Goal: Information Seeking & Learning: Learn about a topic

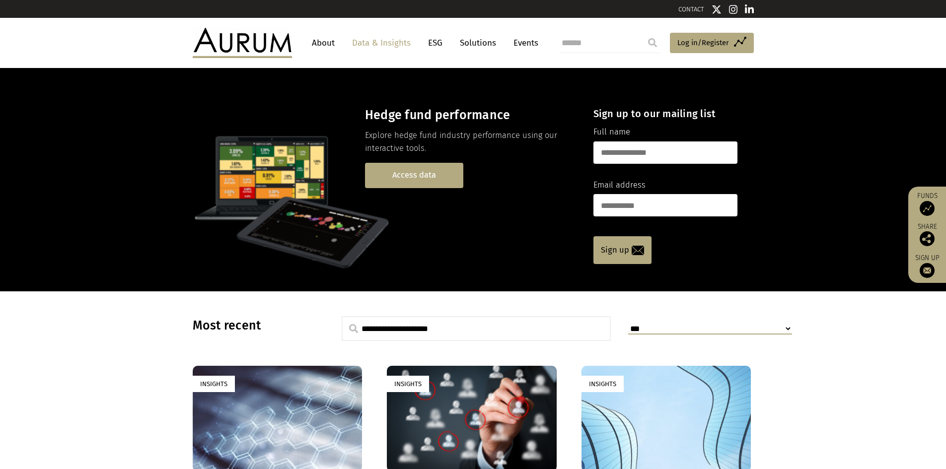
click at [415, 178] on link "Access data" at bounding box center [414, 175] width 98 height 25
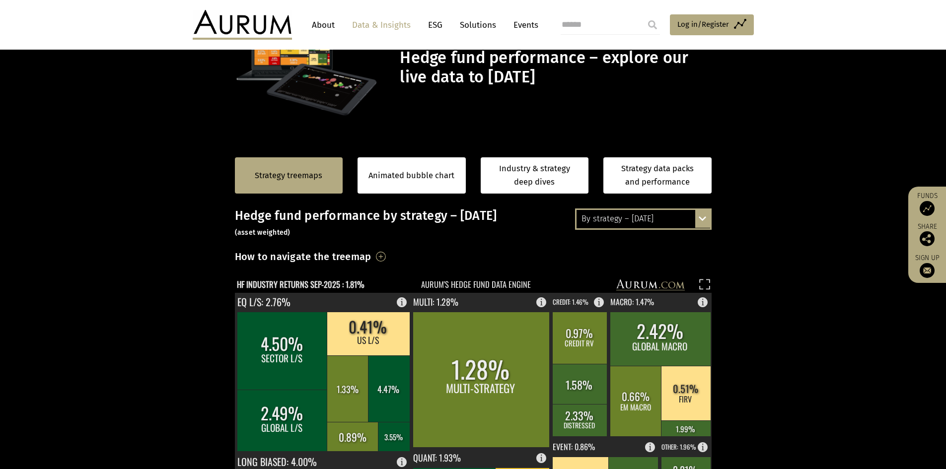
scroll to position [50, 0]
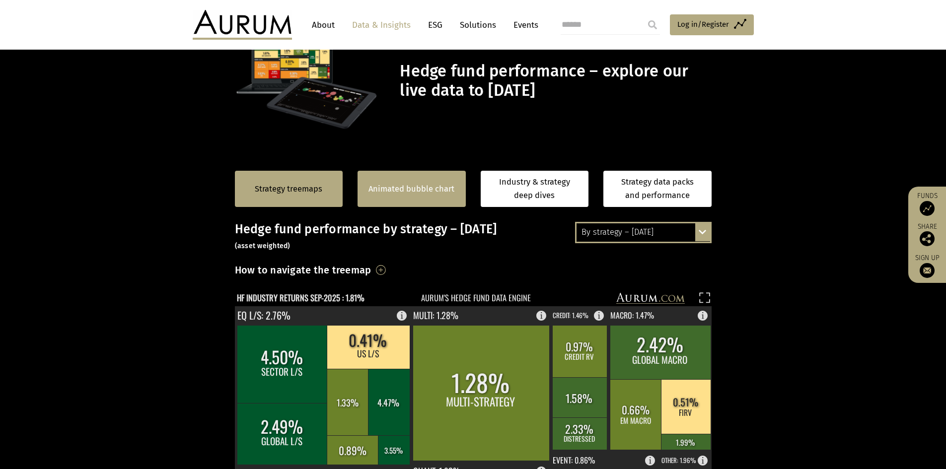
click at [412, 194] on link "Animated bubble chart" at bounding box center [411, 189] width 86 height 13
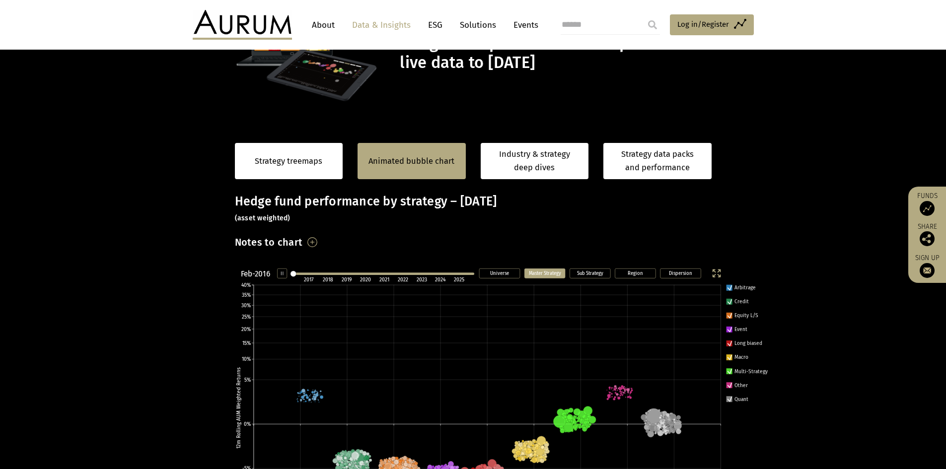
scroll to position [90, 0]
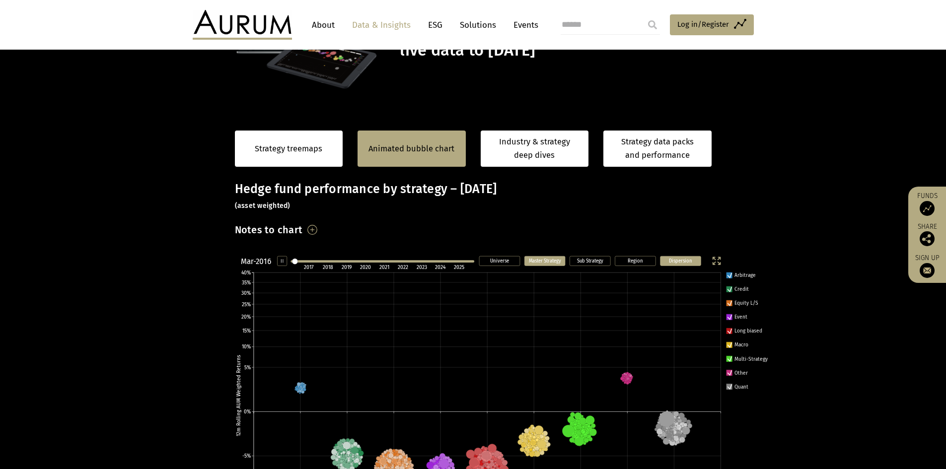
click at [679, 262] on text "Dispersion" at bounding box center [680, 260] width 23 height 6
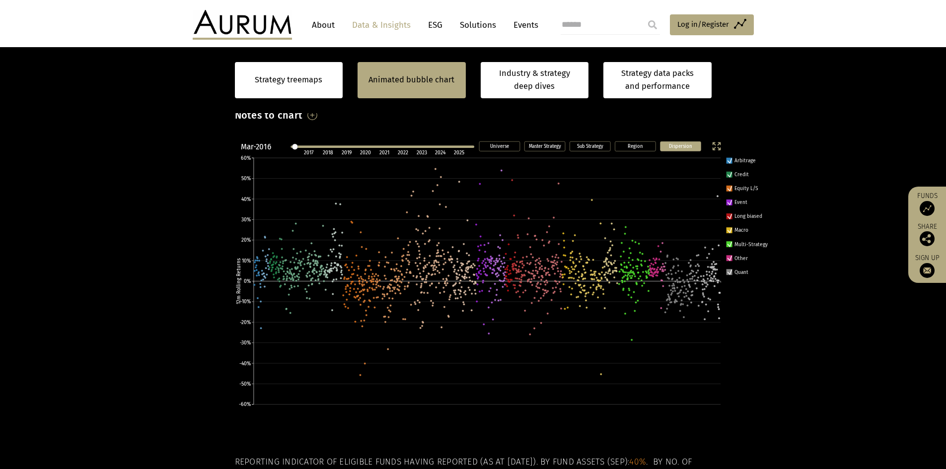
scroll to position [105, 0]
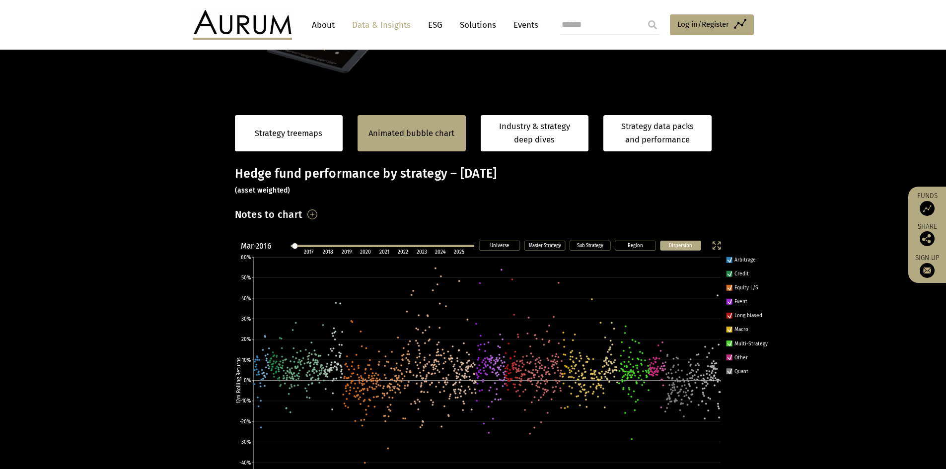
click at [303, 217] on h3 "Notes to chart" at bounding box center [269, 214] width 68 height 17
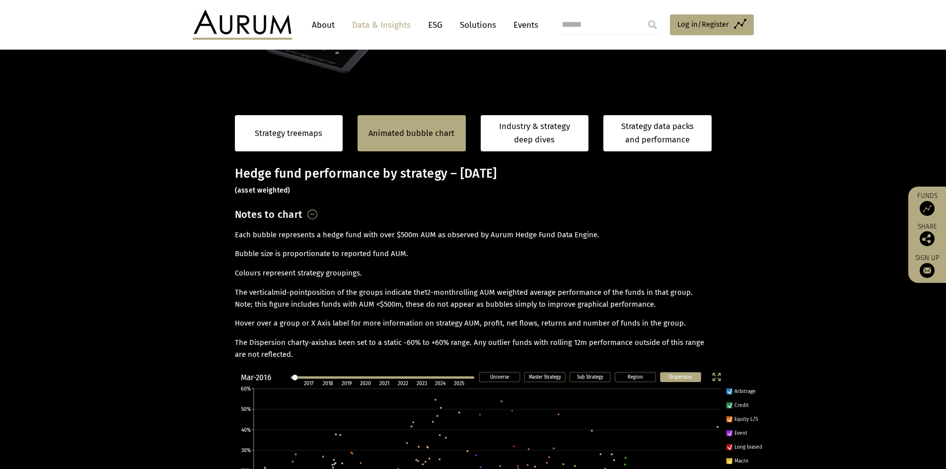
scroll to position [205, 0]
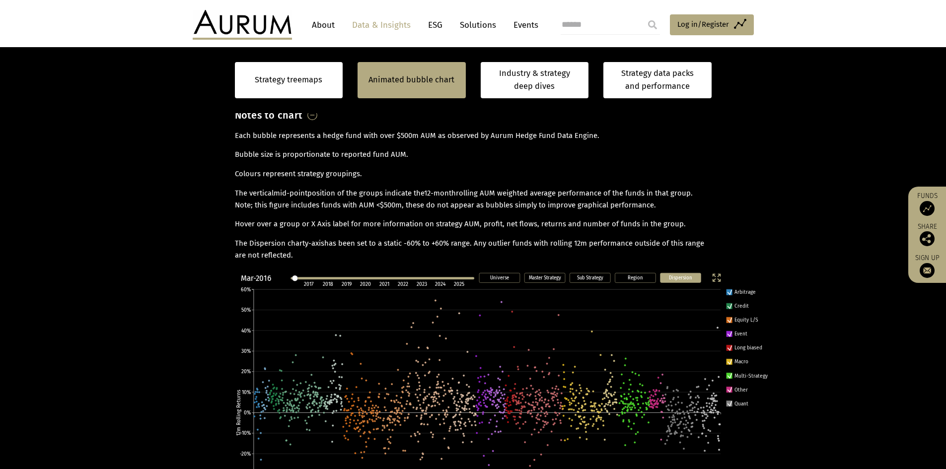
drag, startPoint x: 363, startPoint y: 255, endPoint x: 235, endPoint y: 243, distance: 128.1
click at [235, 243] on p "The Dispersion chart y-axis has been set to a static -60% to +60% range. Any ou…" at bounding box center [473, 250] width 477 height 24
copy p "The Dispersion chart y-axis has been set to a static -60% to +60% range. Any ou…"
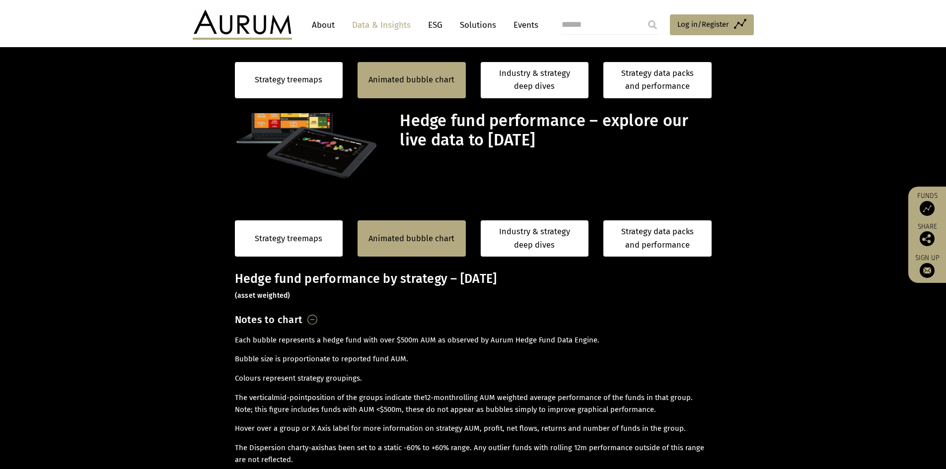
scroll to position [205, 0]
